Goal: Task Accomplishment & Management: Use online tool/utility

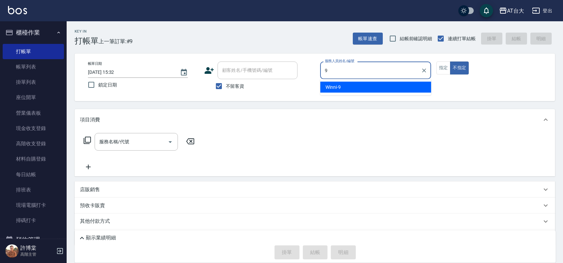
type input "Winni-9"
type button "false"
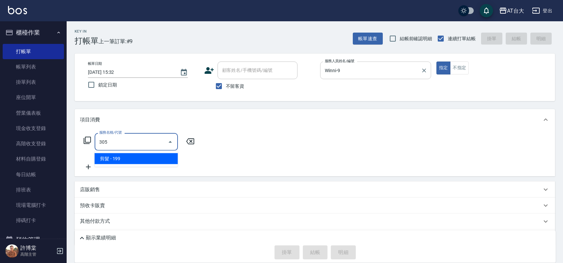
type input "剪髮(305)"
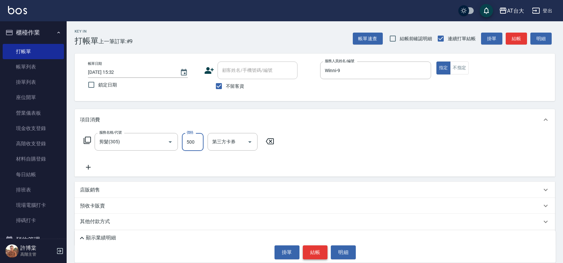
type input "500"
click at [314, 248] on button "結帳" at bounding box center [315, 253] width 25 height 14
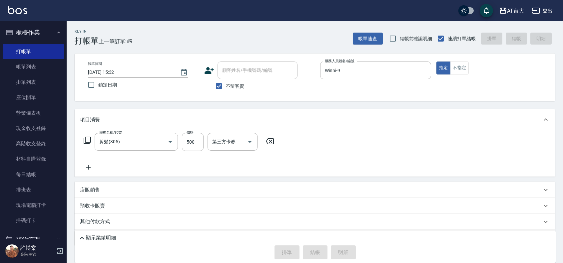
type input "[DATE] 17:05"
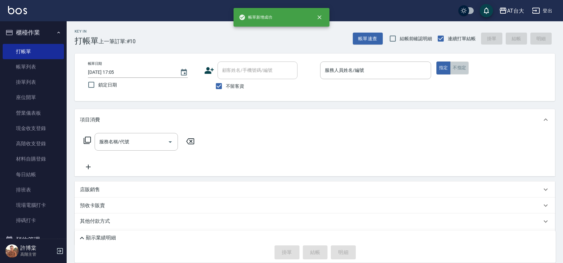
drag, startPoint x: 460, startPoint y: 62, endPoint x: 464, endPoint y: 67, distance: 6.2
click at [462, 64] on button "不指定" at bounding box center [459, 68] width 19 height 13
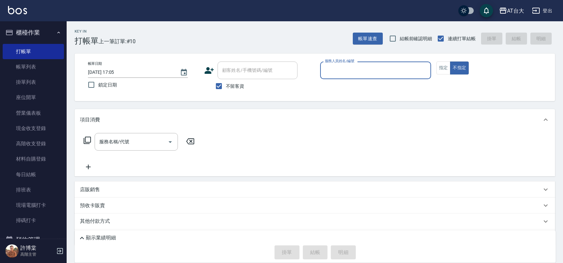
click at [368, 77] on div "服務人員姓名/編號" at bounding box center [375, 71] width 111 height 18
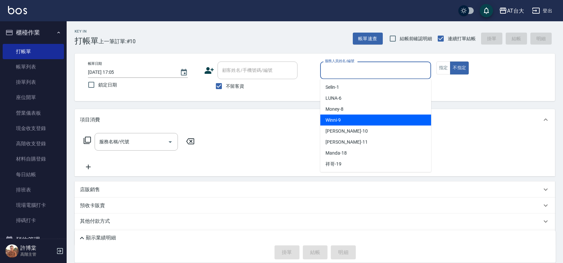
click at [382, 116] on div "Winni -9" at bounding box center [375, 120] width 111 height 11
type input "Winni-9"
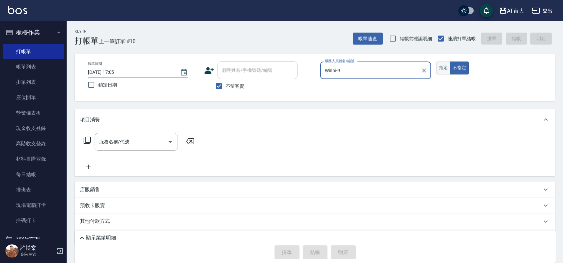
click at [447, 67] on button "指定" at bounding box center [443, 68] width 14 height 13
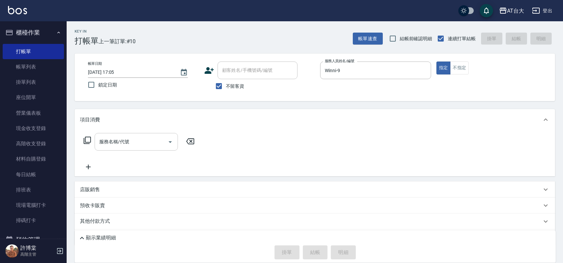
click at [123, 139] on div "服務名稱/代號 服務名稱/代號" at bounding box center [136, 142] width 83 height 18
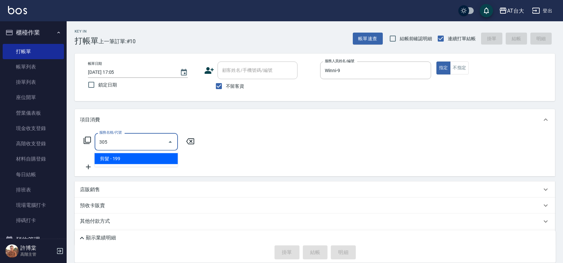
type input "剪髮(305)"
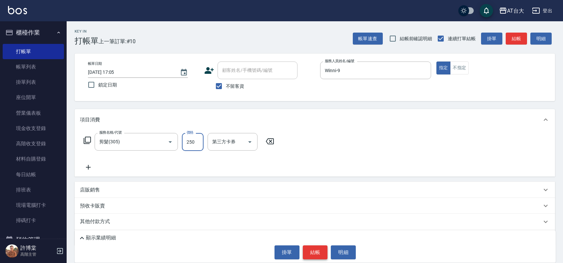
type input "250"
click at [322, 250] on button "結帳" at bounding box center [315, 253] width 25 height 14
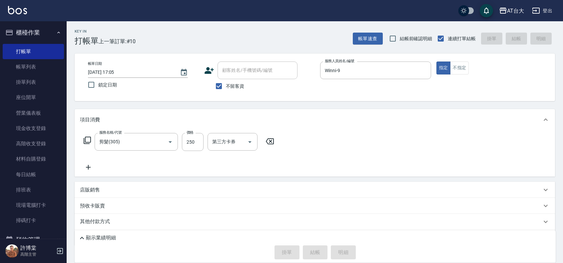
type input "[DATE] 17:27"
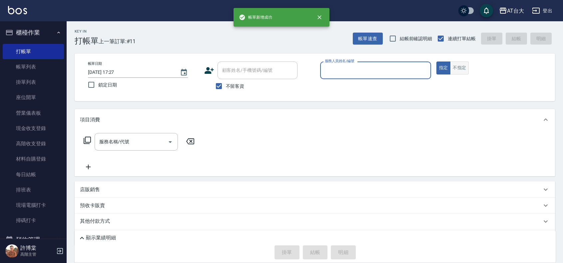
click at [457, 69] on button "不指定" at bounding box center [459, 68] width 19 height 13
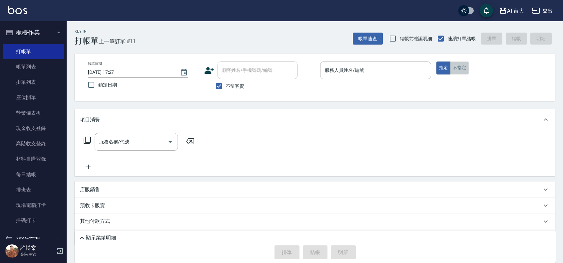
click at [453, 69] on button "不指定" at bounding box center [459, 68] width 19 height 13
